Goal: Task Accomplishment & Management: Complete application form

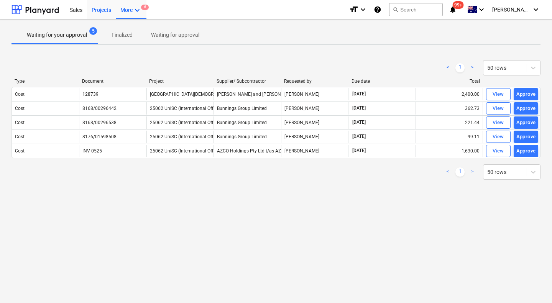
click at [107, 10] on div "Projects" at bounding box center [101, 10] width 29 height 20
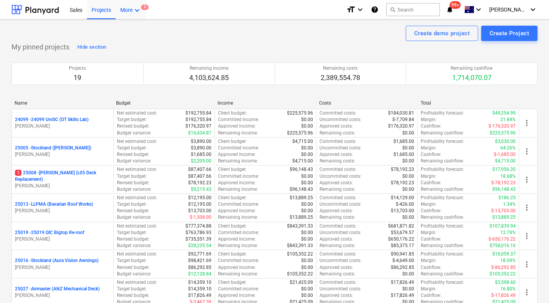
click at [137, 12] on icon "keyboard_arrow_down" at bounding box center [137, 10] width 9 height 9
click at [102, 9] on div at bounding box center [274, 151] width 549 height 303
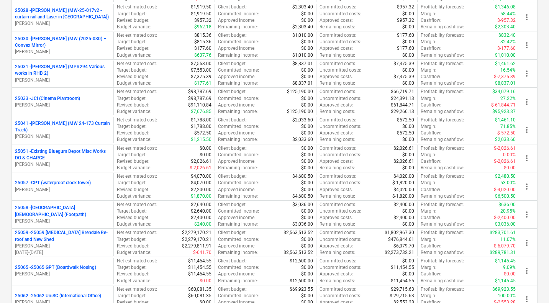
scroll to position [304, 0]
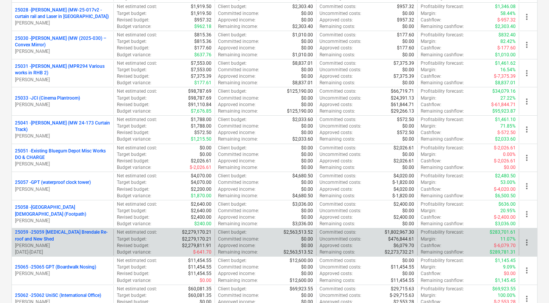
click at [67, 232] on p "25059 - 25059 [MEDICAL_DATA] Brendale Re-roof and New Shed" at bounding box center [62, 235] width 95 height 13
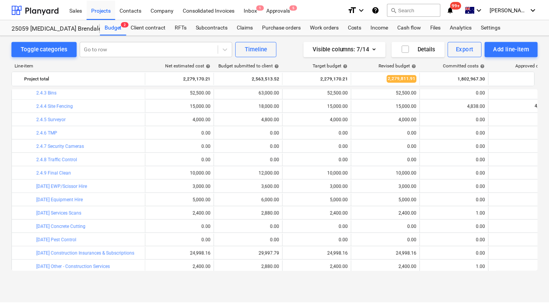
scroll to position [416, 0]
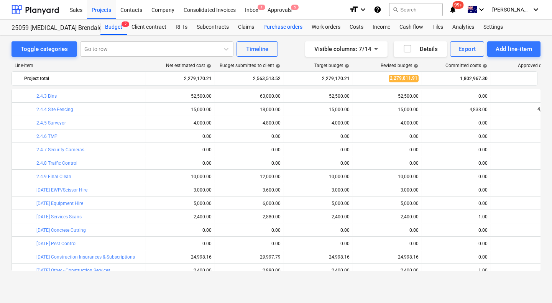
click at [270, 23] on div "Purchase orders" at bounding box center [283, 27] width 48 height 15
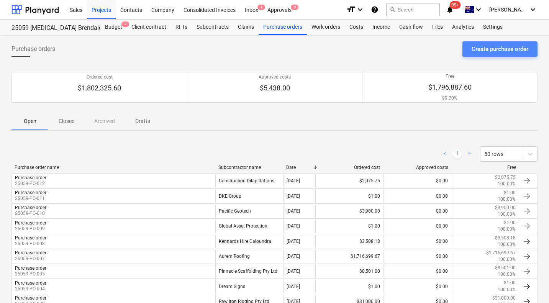
click at [483, 46] on div "Create purchase order" at bounding box center [500, 49] width 57 height 10
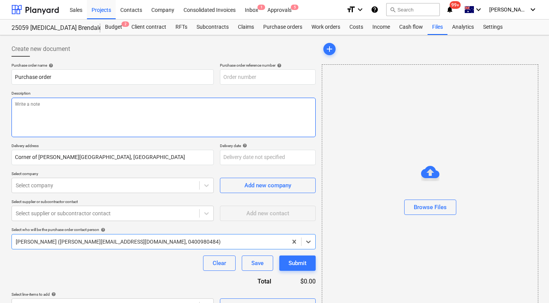
type textarea "x"
type input "25059-PO-013"
click at [89, 126] on textarea at bounding box center [163, 117] width 304 height 39
type textarea "x"
type textarea "-"
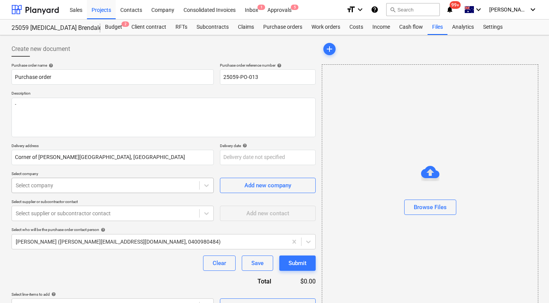
type textarea "x"
click at [76, 181] on div "Select company" at bounding box center [112, 185] width 202 height 15
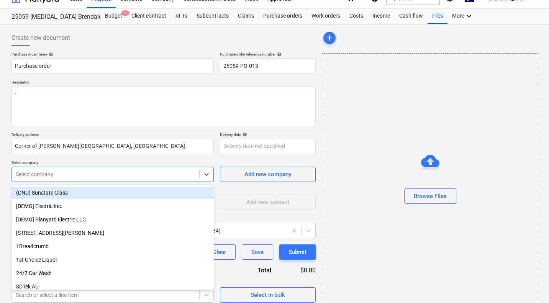
scroll to position [13, 0]
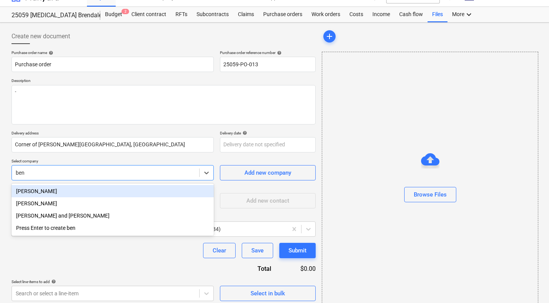
type input "[PERSON_NAME]"
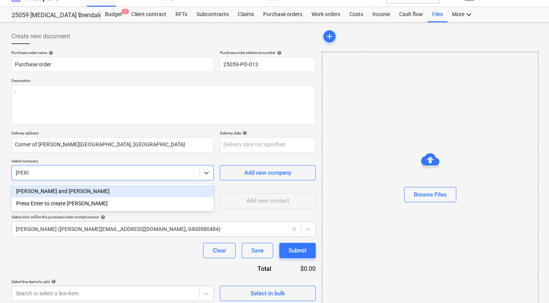
click at [74, 189] on div "[PERSON_NAME] and [PERSON_NAME]" at bounding box center [112, 191] width 202 height 12
type textarea "x"
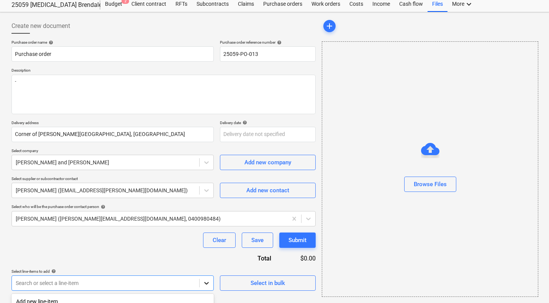
scroll to position [130, 0]
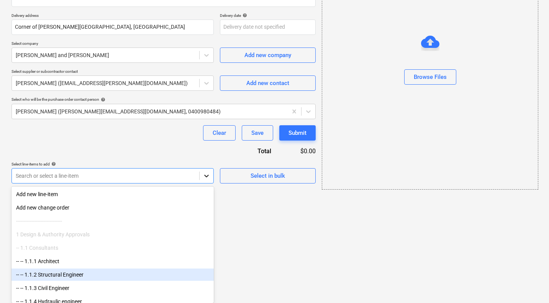
click at [203, 173] on body "Sales Projects Contacts Company Consolidated Invoices Inbox 1 Approvals 5 forma…" at bounding box center [274, 21] width 549 height 303
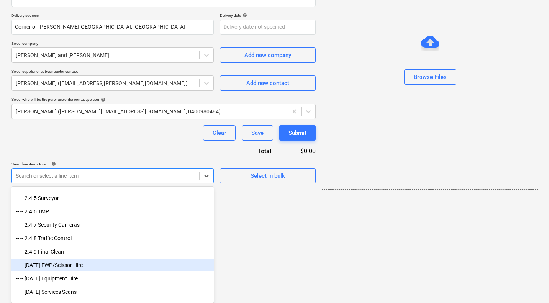
scroll to position [680, 0]
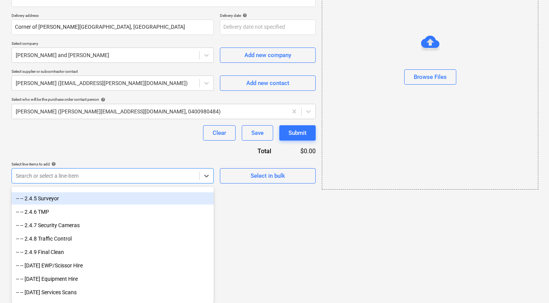
click at [41, 199] on div "-- -- 2.4.5 Surveyor" at bounding box center [112, 198] width 202 height 12
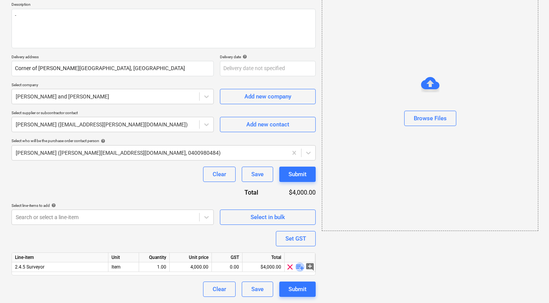
click at [301, 269] on span "playlist_add" at bounding box center [300, 267] width 9 height 9
type textarea "x"
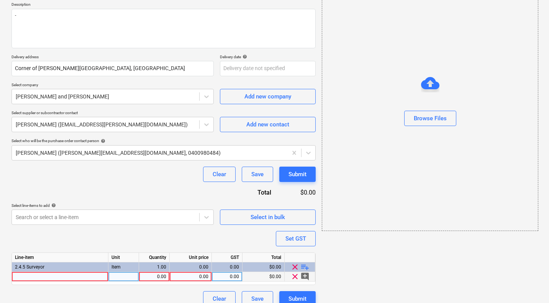
click at [62, 276] on div at bounding box center [60, 277] width 97 height 10
type input "Survey Setout"
type textarea "x"
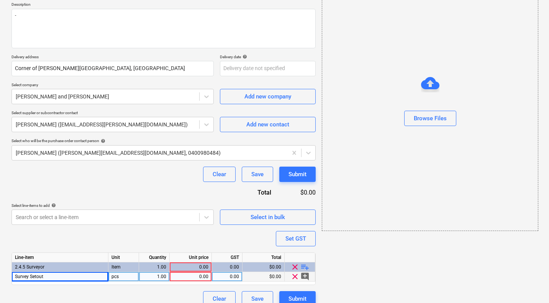
click at [126, 278] on div "pcs" at bounding box center [123, 277] width 31 height 10
type input "Item"
type textarea "x"
click at [197, 278] on div "0.00" at bounding box center [191, 277] width 36 height 10
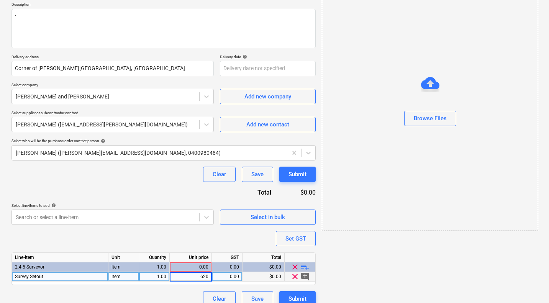
type input "6200"
type textarea "x"
click at [237, 278] on div "0.00" at bounding box center [227, 277] width 24 height 10
type input "10"
click at [401, 274] on div "add Browse Files" at bounding box center [430, 129] width 222 height 360
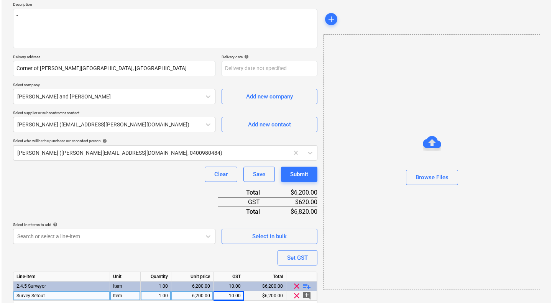
scroll to position [118, 0]
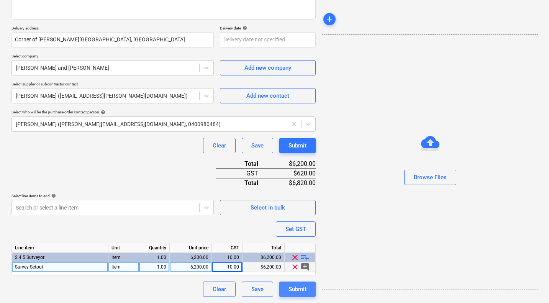
click at [289, 287] on div "Submit" at bounding box center [298, 289] width 18 height 10
type textarea "x"
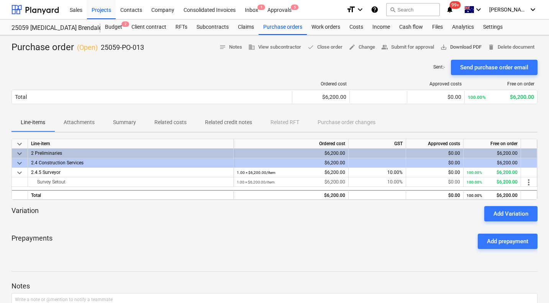
click at [461, 43] on button "save_alt Download PDF" at bounding box center [461, 47] width 48 height 12
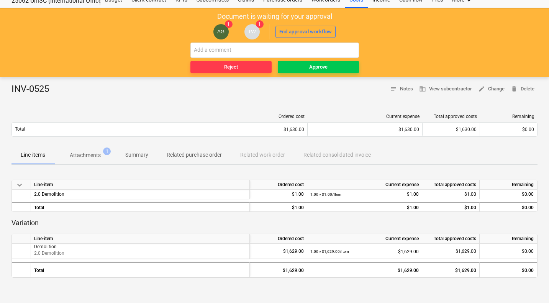
scroll to position [28, 0]
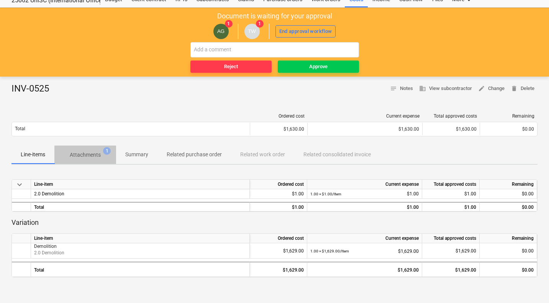
click at [93, 155] on p "Attachments" at bounding box center [85, 155] width 31 height 8
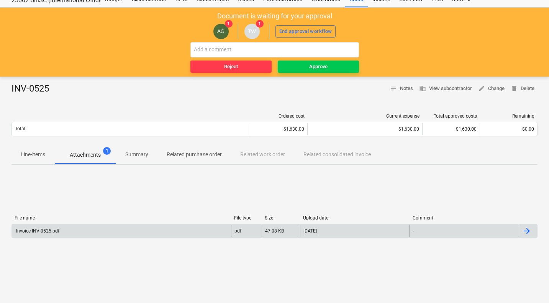
click at [71, 227] on div "Invoice INV-0525.pdf" at bounding box center [121, 231] width 219 height 12
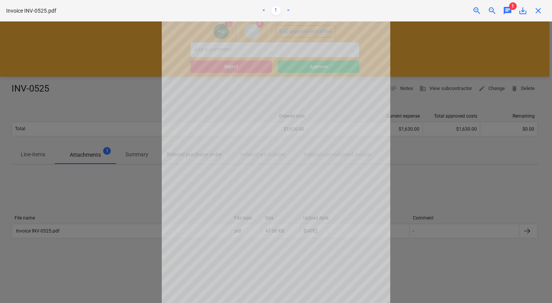
click at [540, 15] on span "close" at bounding box center [538, 10] width 9 height 9
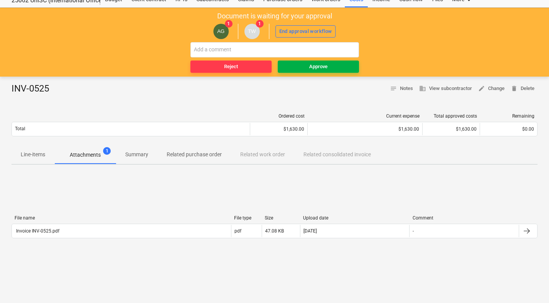
click at [327, 62] on button "Approve" at bounding box center [318, 67] width 81 height 12
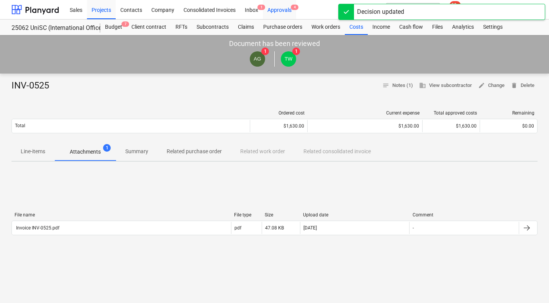
click at [282, 12] on div "Approvals 4" at bounding box center [279, 10] width 33 height 20
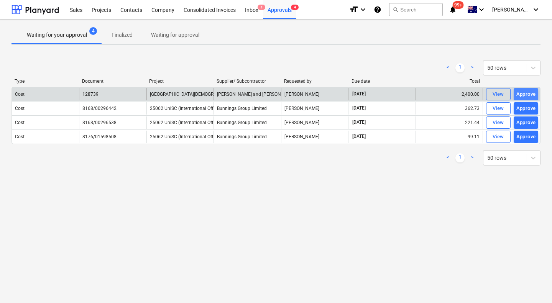
click at [526, 94] on div "Approve" at bounding box center [526, 94] width 20 height 9
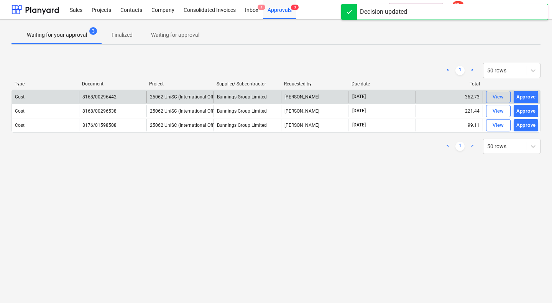
click at [526, 94] on div "Approve" at bounding box center [526, 97] width 20 height 9
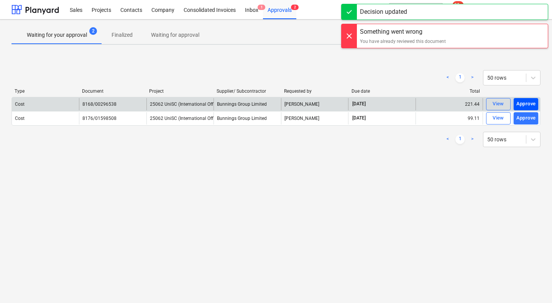
click at [529, 105] on div "Approve" at bounding box center [526, 104] width 20 height 9
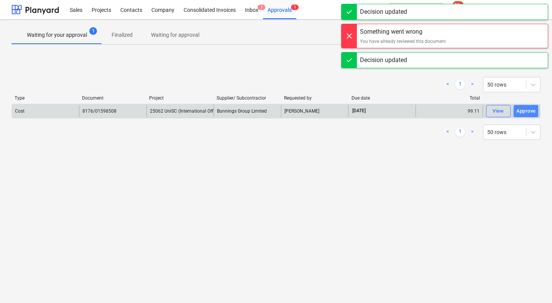
click at [529, 113] on div "Approve" at bounding box center [526, 111] width 20 height 9
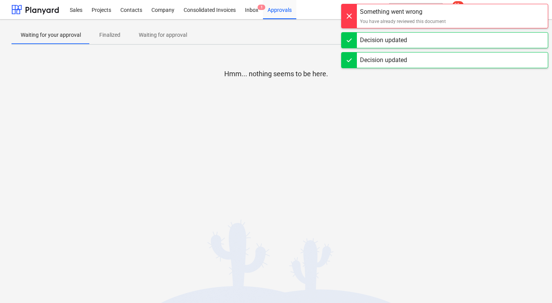
click at [473, 105] on div at bounding box center [275, 101] width 529 height 15
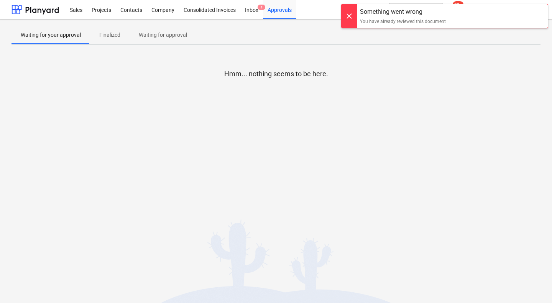
click at [348, 16] on div at bounding box center [349, 16] width 15 height 24
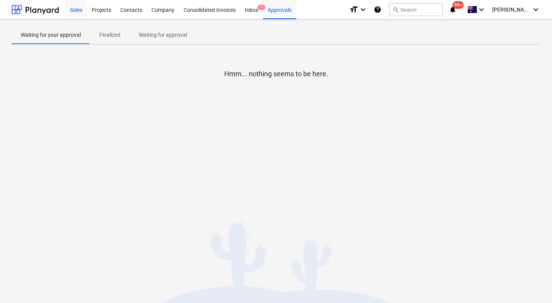
click at [79, 13] on div "Sales" at bounding box center [76, 10] width 22 height 20
